Goal: Transaction & Acquisition: Download file/media

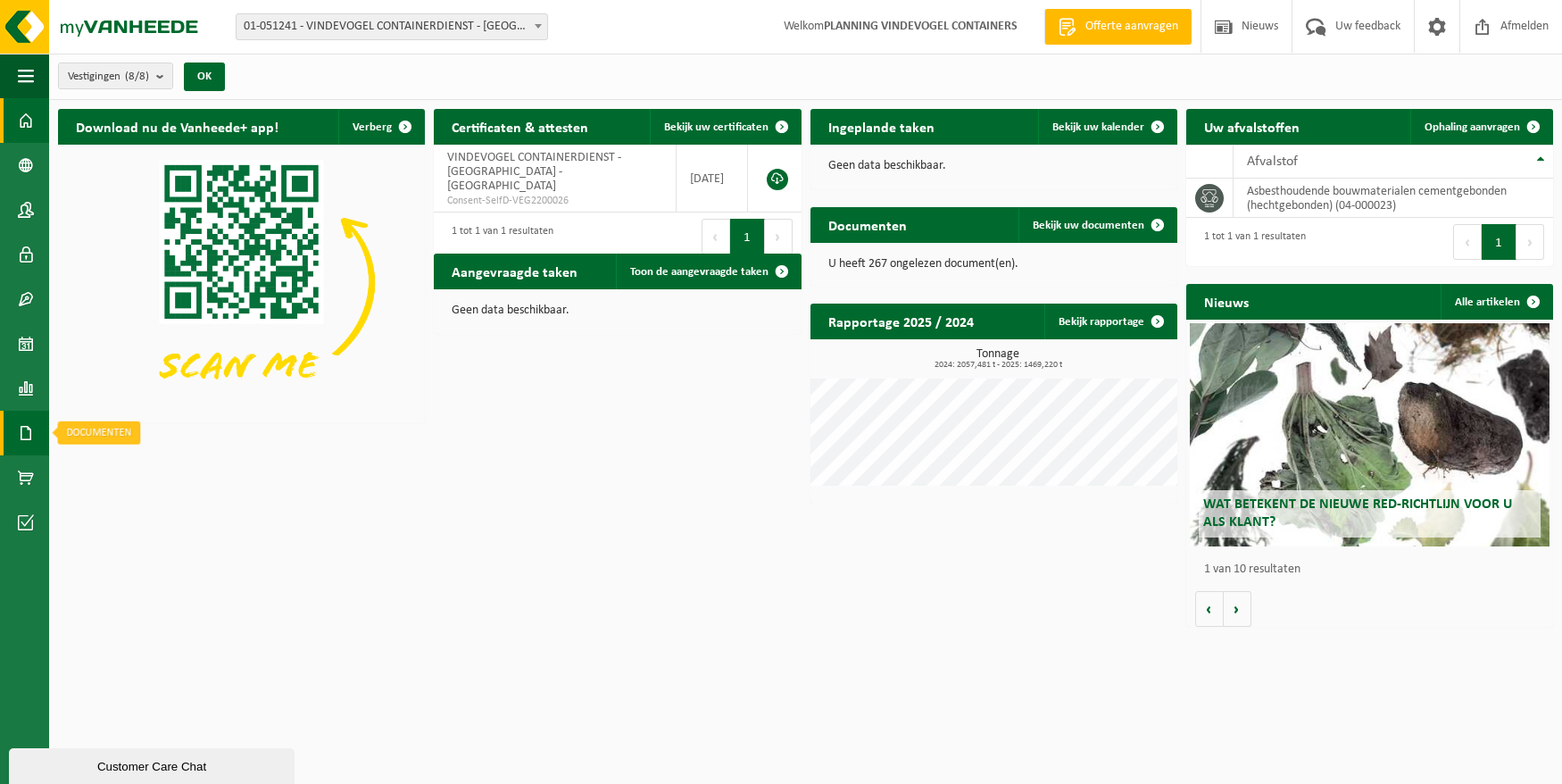
click at [32, 426] on span at bounding box center [25, 433] width 16 height 44
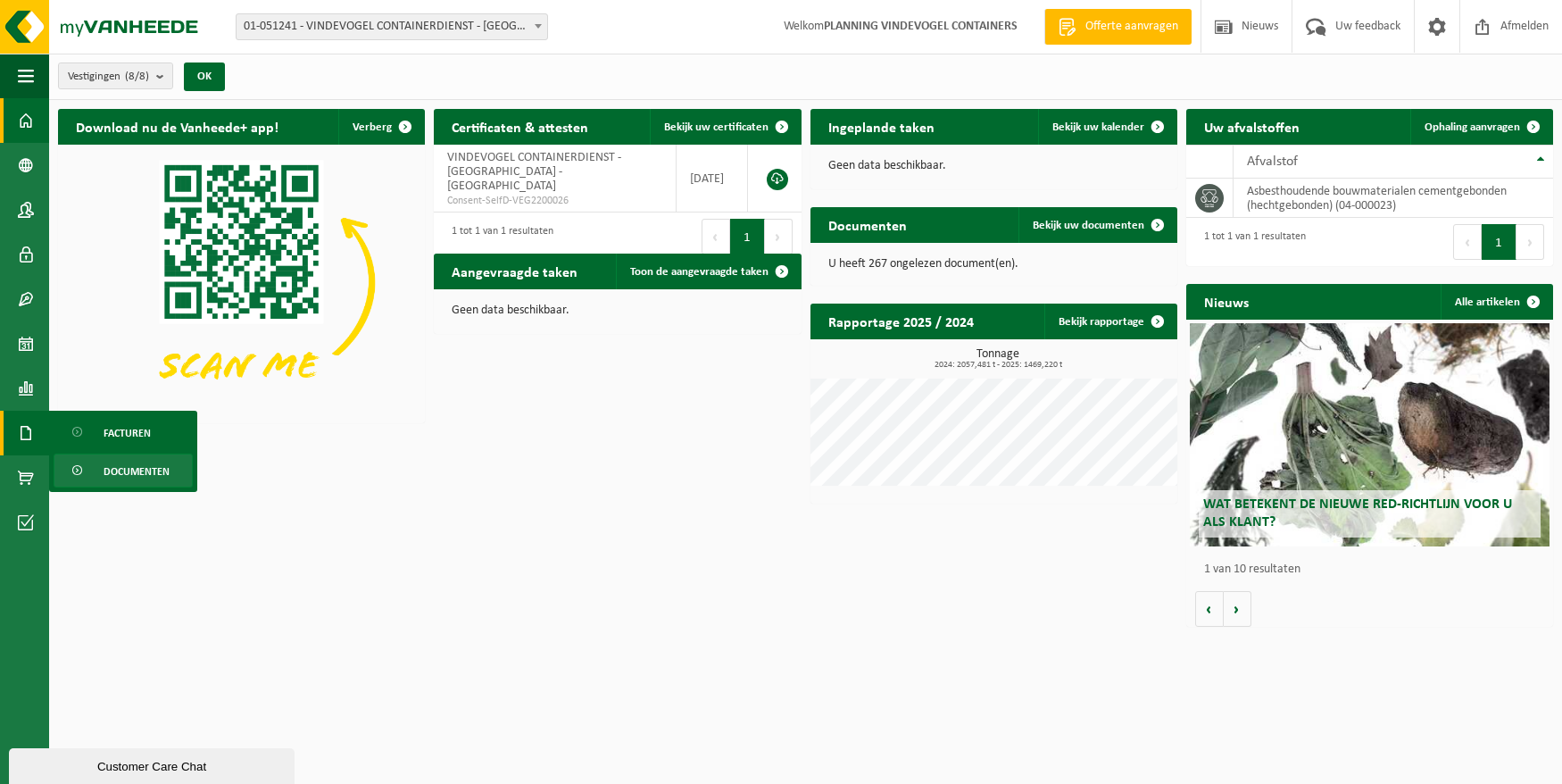
click at [114, 463] on span "Documenten" at bounding box center [137, 471] width 66 height 34
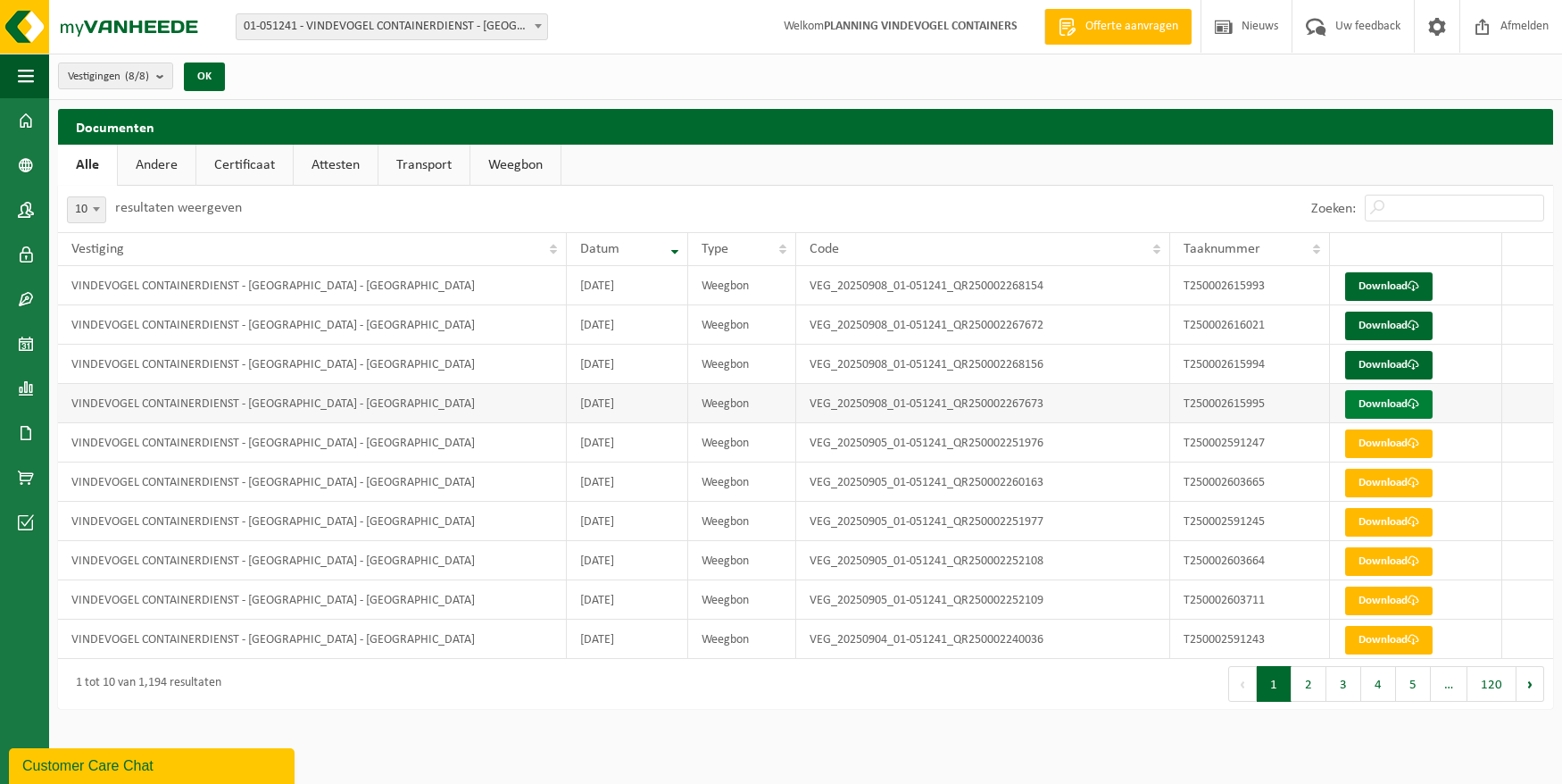
click at [1418, 406] on span at bounding box center [1413, 404] width 12 height 12
click at [1389, 369] on link "Download" at bounding box center [1389, 364] width 88 height 29
click at [1406, 326] on link "Download" at bounding box center [1389, 326] width 88 height 29
click at [1416, 286] on span at bounding box center [1413, 286] width 12 height 12
